Goal: Check status: Check status

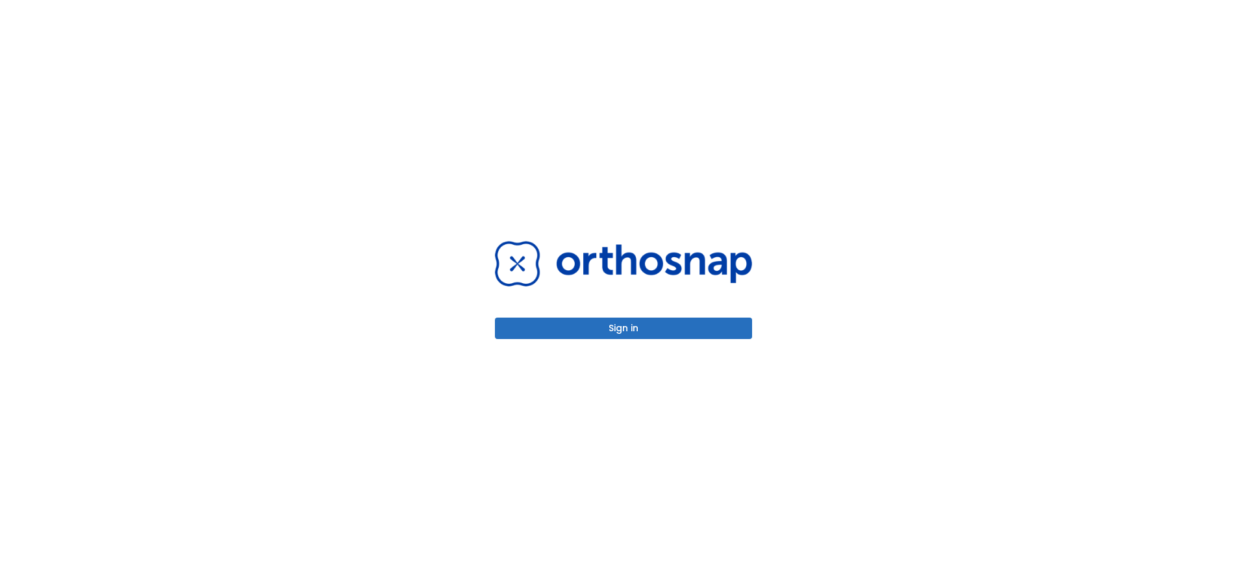
click at [717, 323] on button "Sign in" at bounding box center [623, 327] width 257 height 21
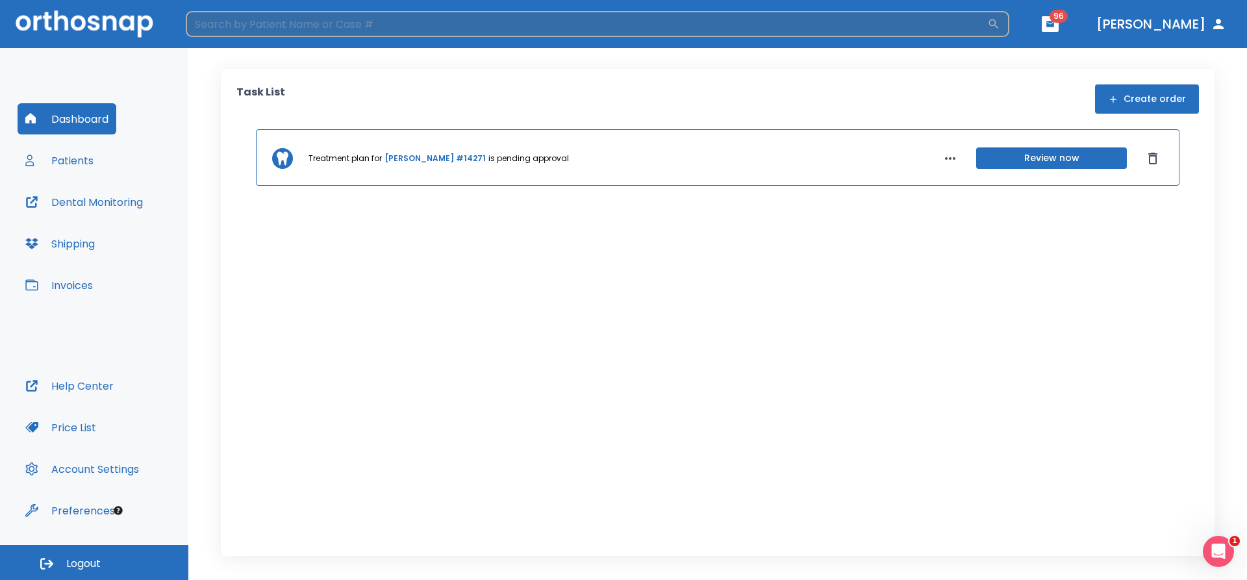
click at [431, 20] on input "search" at bounding box center [586, 24] width 801 height 26
type input "mallory"
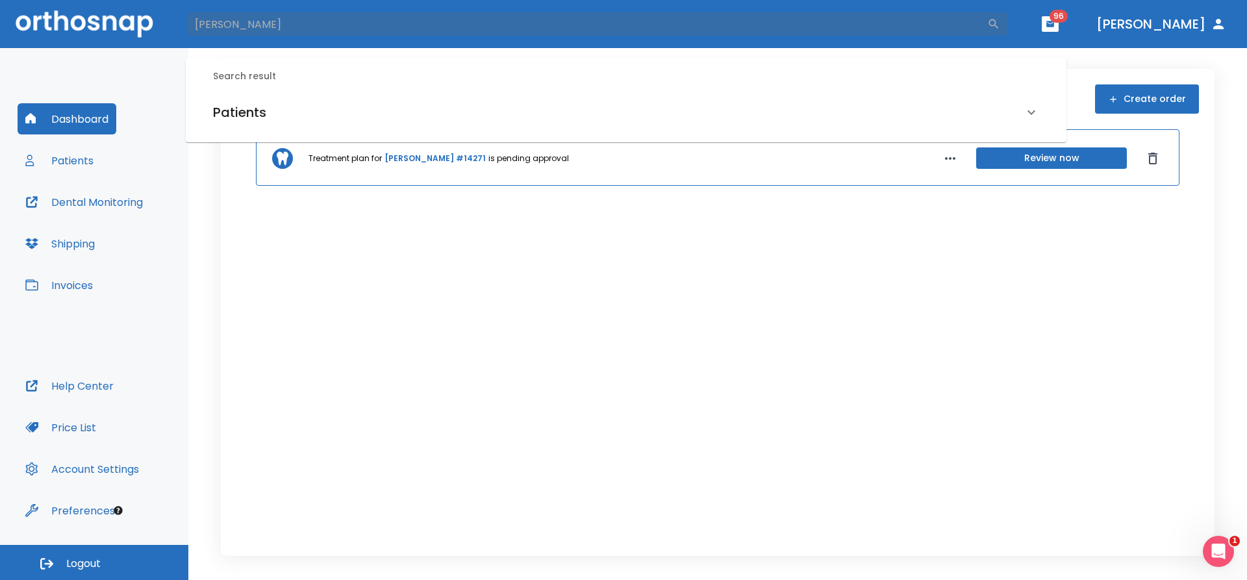
drag, startPoint x: 257, startPoint y: 112, endPoint x: 414, endPoint y: 132, distance: 158.4
click at [257, 112] on h6 "Patients" at bounding box center [239, 112] width 53 height 21
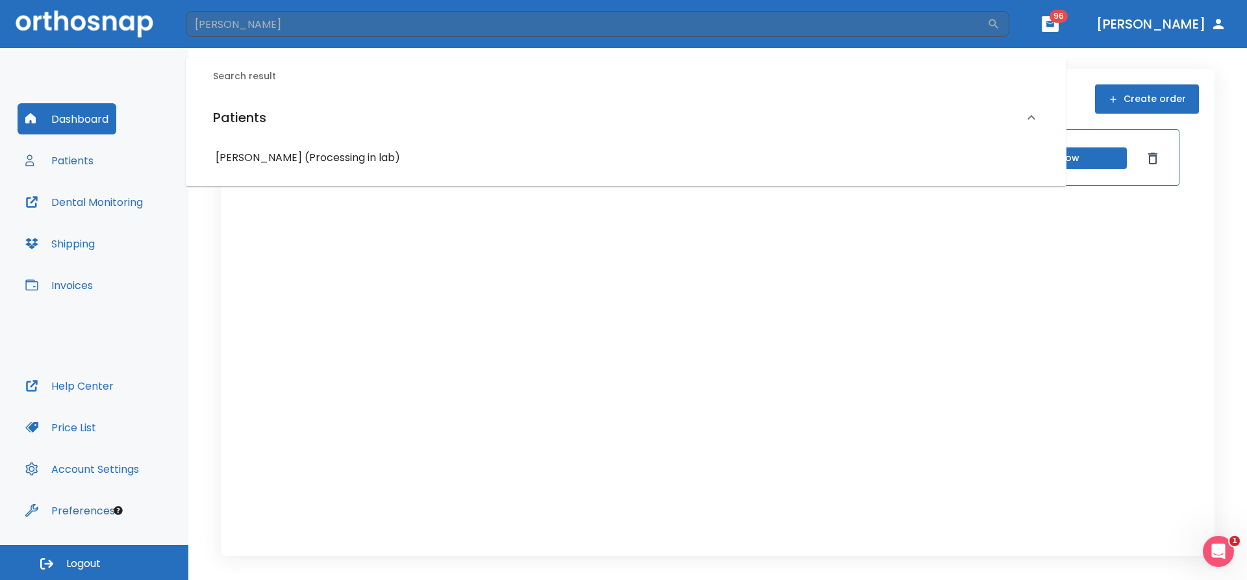
click at [384, 153] on h6 "Mallory Forester (Processing in lab)" at bounding box center [626, 158] width 821 height 18
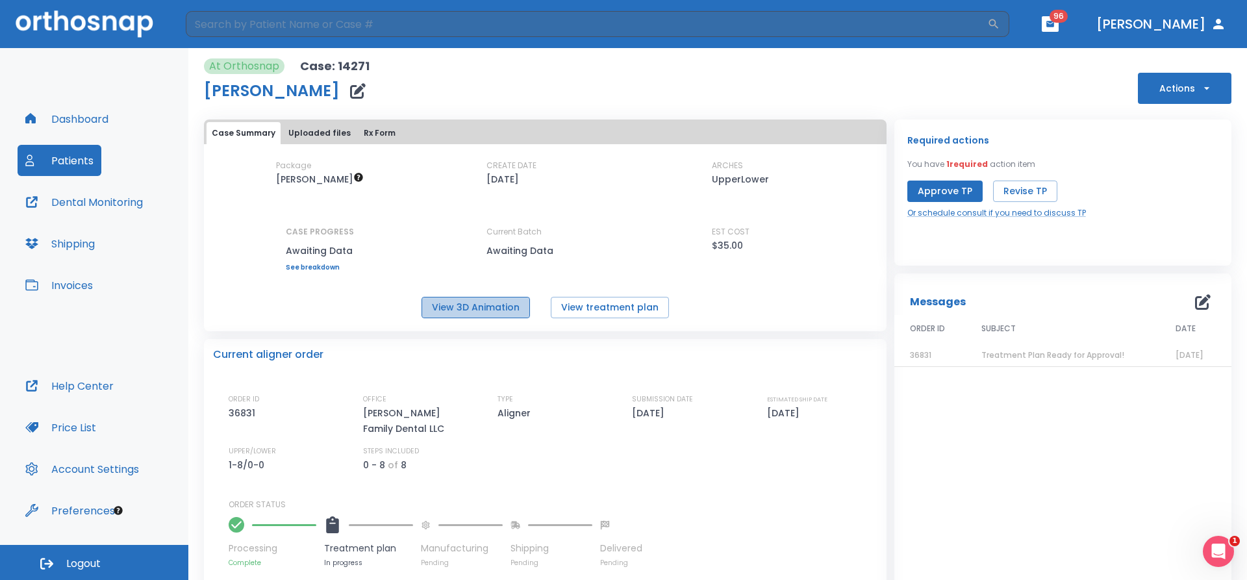
click at [500, 305] on button "View 3D Animation" at bounding box center [475, 307] width 108 height 21
